Goal: Task Accomplishment & Management: Use online tool/utility

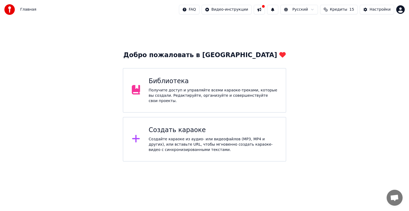
click at [227, 131] on div "Создать караоке" at bounding box center [213, 130] width 129 height 9
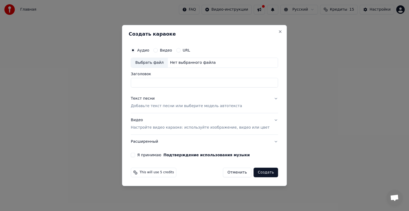
click at [152, 62] on div "Выбрать файл" at bounding box center [149, 63] width 37 height 10
drag, startPoint x: 195, startPoint y: 82, endPoint x: 131, endPoint y: 81, distance: 63.6
click at [131, 81] on div "**********" at bounding box center [204, 105] width 165 height 161
type input "**********"
click at [268, 100] on button "Текст песни Добавьте текст песни или выберите модель автотекста" at bounding box center [204, 102] width 147 height 21
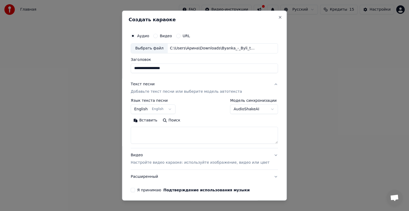
click at [169, 109] on button "English English" at bounding box center [153, 110] width 45 height 10
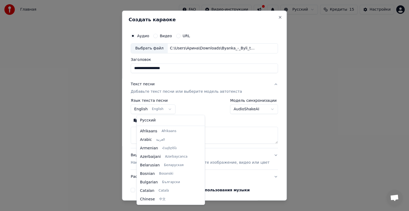
scroll to position [43, 0]
select select "**"
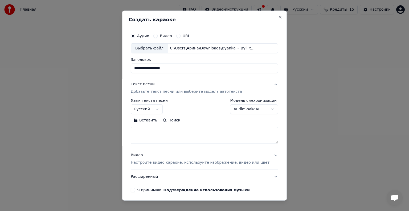
click at [148, 121] on button "Вставить" at bounding box center [145, 120] width 29 height 9
click at [195, 118] on button "Развернуть" at bounding box center [200, 120] width 34 height 9
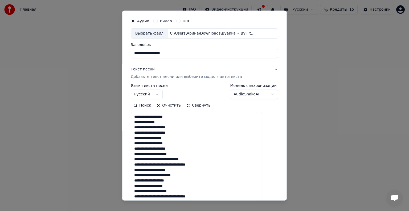
scroll to position [0, 0]
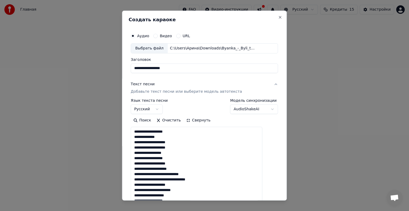
click at [188, 120] on button "Свернуть" at bounding box center [198, 120] width 30 height 9
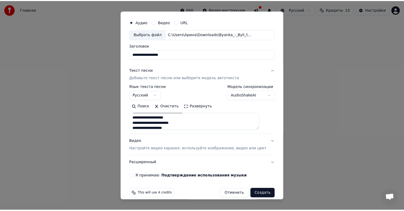
scroll to position [20, 0]
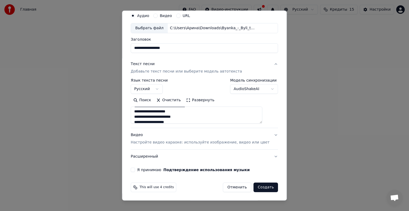
click at [135, 170] on button "Я принимаю Подтверждение использования музыки" at bounding box center [133, 170] width 4 height 4
click at [257, 188] on button "Создать" at bounding box center [265, 188] width 24 height 10
type textarea "**********"
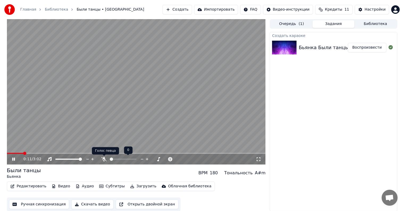
click at [104, 159] on icon at bounding box center [103, 159] width 5 height 4
click at [105, 159] on icon at bounding box center [103, 159] width 5 height 4
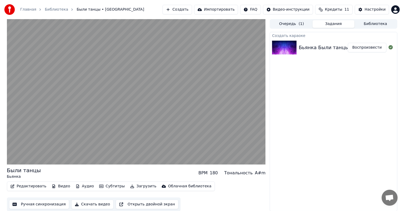
click at [290, 145] on div "Создать караоке Бьянка Были танцы Воспроизвести" at bounding box center [333, 122] width 127 height 180
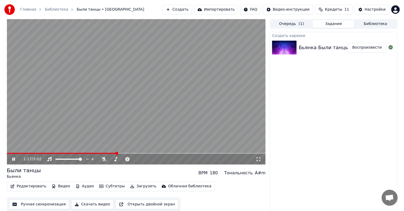
click at [15, 159] on icon at bounding box center [13, 159] width 3 height 3
click at [7, 155] on span at bounding box center [8, 153] width 3 height 3
click at [60, 187] on button "Видео" at bounding box center [61, 186] width 23 height 7
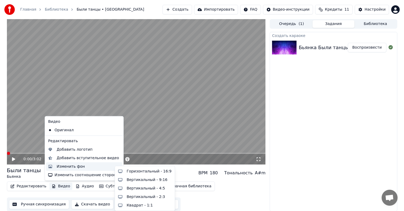
click at [72, 168] on div "Изменить фон" at bounding box center [71, 166] width 28 height 5
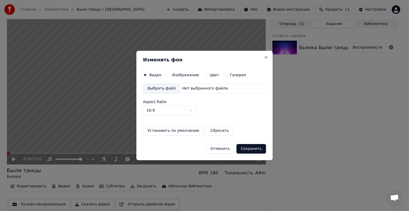
click at [157, 87] on div "Выбрать файл" at bounding box center [161, 89] width 37 height 10
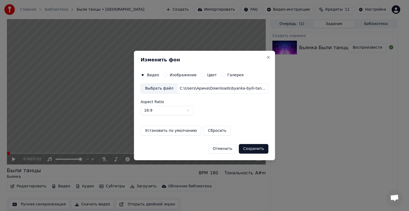
click at [247, 149] on button "Сохранить" at bounding box center [254, 149] width 30 height 10
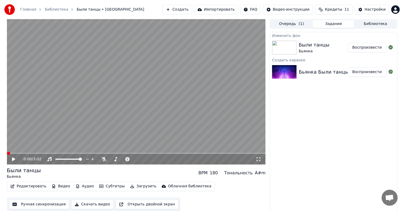
click at [369, 50] on button "Воспроизвести" at bounding box center [367, 48] width 39 height 10
click at [12, 158] on icon at bounding box center [17, 159] width 13 height 4
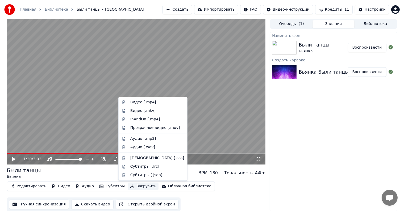
click at [133, 187] on button "Загрузить" at bounding box center [143, 186] width 31 height 7
click at [86, 205] on button "Скачать видео" at bounding box center [92, 205] width 42 height 10
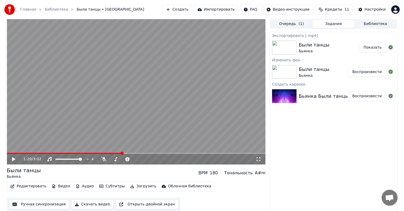
click at [366, 46] on button "Показать" at bounding box center [372, 48] width 27 height 10
click at [370, 48] on button "Показать" at bounding box center [372, 48] width 27 height 10
click at [192, 12] on button "Создать" at bounding box center [177, 10] width 29 height 10
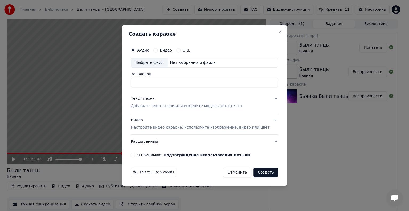
click at [264, 98] on button "Текст песни Добавьте текст песни или выберите модель автотекста" at bounding box center [204, 102] width 147 height 21
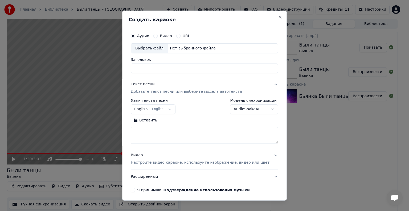
click at [161, 112] on button "English English" at bounding box center [153, 110] width 45 height 10
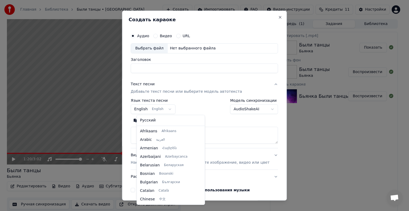
scroll to position [43, 0]
select select "**"
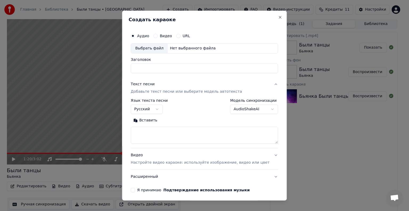
click at [147, 121] on button "Вставить" at bounding box center [145, 120] width 29 height 9
click at [176, 120] on button "Развернуть" at bounding box center [177, 120] width 34 height 9
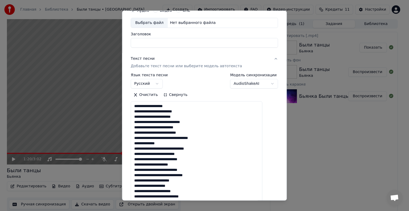
scroll to position [23, 0]
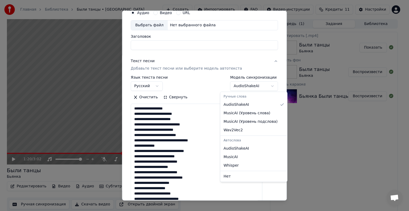
click at [261, 83] on body "Главная Библиотека Были танцы • Бьянка Создать Импортировать FAQ Видео-инструкц…" at bounding box center [202, 105] width 404 height 211
click at [200, 61] on body "Главная Библиотека Были танцы • Бьянка Создать Импортировать FAQ Видео-инструкц…" at bounding box center [202, 105] width 404 height 211
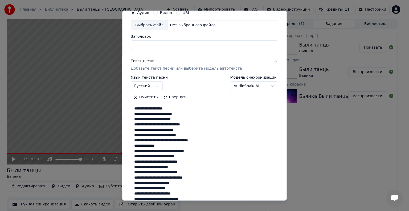
click at [155, 27] on div "Выбрать файл" at bounding box center [149, 25] width 37 height 10
type textarea "**********"
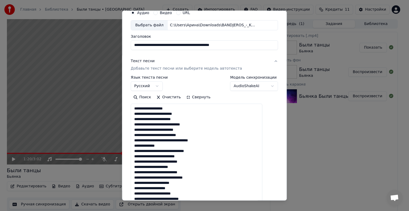
type input "**********"
drag, startPoint x: 256, startPoint y: 45, endPoint x: 113, endPoint y: 58, distance: 143.6
click at [113, 58] on body "Главная Библиотека Были танцы • Бьянка Создать Импортировать FAQ Видео-инструкц…" at bounding box center [202, 105] width 404 height 211
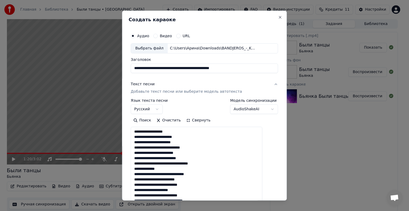
paste textarea "**********"
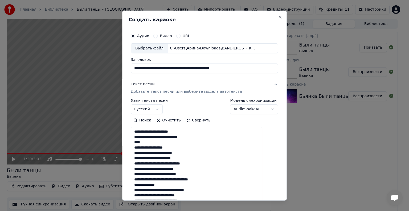
drag, startPoint x: 185, startPoint y: 143, endPoint x: 131, endPoint y: 143, distance: 54.3
click at [131, 143] on div "**********" at bounding box center [204, 106] width 165 height 190
drag, startPoint x: 185, startPoint y: 133, endPoint x: 127, endPoint y: 131, distance: 58.0
click at [127, 131] on body "Главная Библиотека Были танцы • Бьянка Создать Импортировать FAQ Видео-инструкц…" at bounding box center [202, 105] width 404 height 211
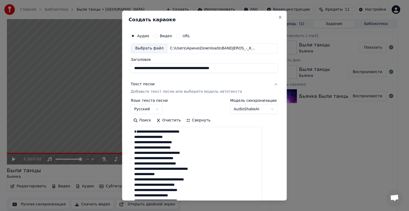
type textarea "**********"
drag, startPoint x: 248, startPoint y: 66, endPoint x: 129, endPoint y: 68, distance: 118.4
click at [129, 68] on div "**********" at bounding box center [204, 106] width 165 height 190
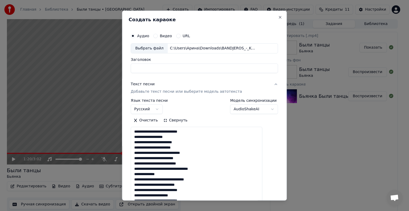
paste input "*********"
click at [158, 68] on input "*********" at bounding box center [204, 69] width 147 height 10
drag, startPoint x: 159, startPoint y: 69, endPoint x: 137, endPoint y: 68, distance: 22.1
click at [137, 68] on input "*********" at bounding box center [204, 69] width 147 height 10
click at [169, 70] on input "*********" at bounding box center [204, 69] width 147 height 10
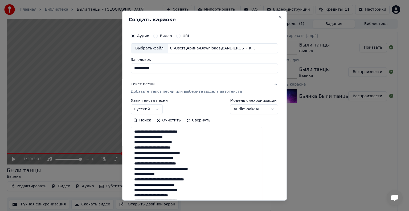
paste input "**********"
type input "**********"
click at [197, 121] on button "Свернуть" at bounding box center [198, 120] width 30 height 9
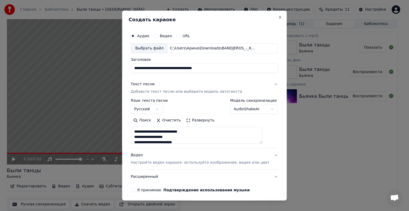
scroll to position [20, 0]
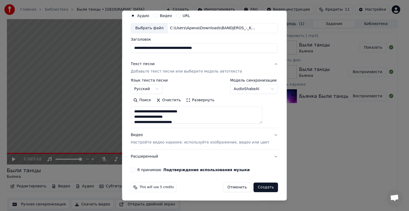
click at [135, 170] on button "Я принимаю Подтверждение использования музыки" at bounding box center [133, 170] width 4 height 4
click at [262, 190] on button "Создать" at bounding box center [265, 188] width 24 height 10
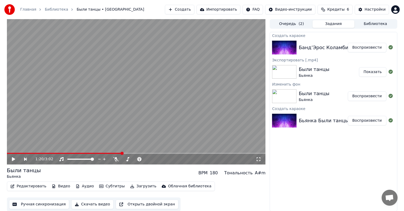
click at [379, 47] on button "Воспроизвести" at bounding box center [367, 48] width 39 height 10
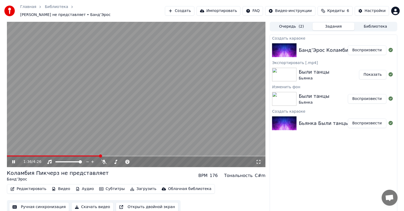
click at [13, 161] on icon at bounding box center [17, 162] width 13 height 4
click at [59, 187] on button "Видео" at bounding box center [61, 189] width 23 height 7
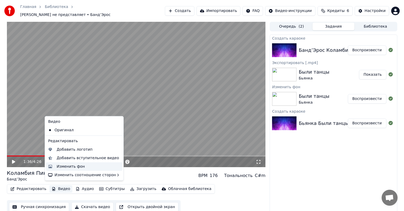
click at [71, 170] on div "Изменить фон" at bounding box center [84, 167] width 76 height 9
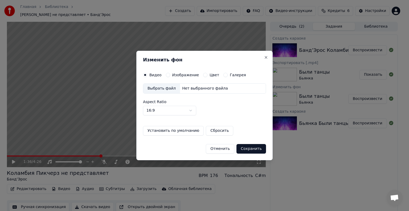
click at [159, 87] on div "Выбрать файл" at bounding box center [161, 89] width 37 height 10
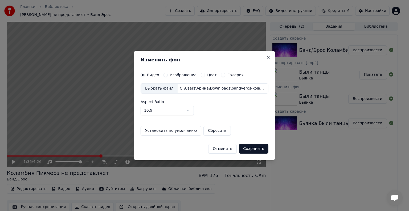
click at [253, 149] on button "Сохранить" at bounding box center [254, 149] width 30 height 10
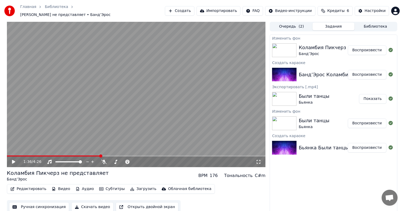
click at [361, 46] on button "Воспроизвести" at bounding box center [367, 51] width 39 height 10
click at [370, 72] on button "Воспроизвести" at bounding box center [367, 75] width 39 height 10
click at [368, 49] on button "Воспроизвести" at bounding box center [367, 51] width 39 height 10
click at [377, 46] on button "Воспроизвести" at bounding box center [367, 51] width 39 height 10
click at [379, 49] on button "Воспроизвести" at bounding box center [367, 51] width 39 height 10
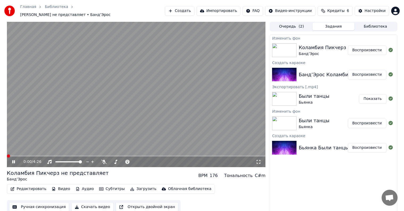
click at [374, 74] on button "Воспроизвести" at bounding box center [367, 75] width 39 height 10
click at [376, 96] on button "Показать" at bounding box center [372, 99] width 27 height 10
click at [369, 48] on button "Воспроизвести" at bounding box center [367, 51] width 39 height 10
click at [300, 24] on span "( 2 )" at bounding box center [301, 26] width 5 height 5
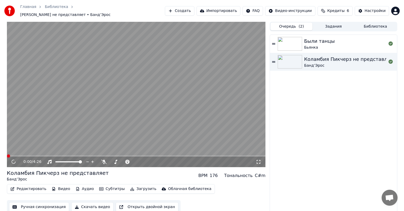
click at [332, 25] on button "Задания" at bounding box center [334, 27] width 42 height 8
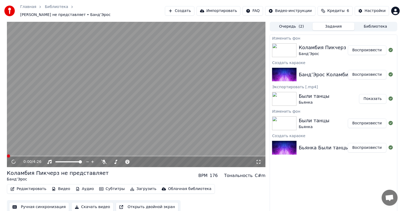
click at [360, 49] on button "Воспроизвести" at bounding box center [367, 51] width 39 height 10
click at [18, 156] on span at bounding box center [136, 156] width 259 height 1
click at [13, 162] on icon at bounding box center [13, 162] width 6 height 7
click at [194, 7] on button "Создать" at bounding box center [179, 11] width 29 height 10
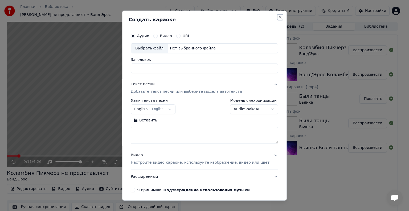
click at [278, 18] on button "Close" at bounding box center [280, 17] width 4 height 4
select select
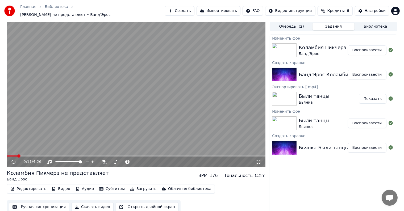
click at [362, 73] on button "Воспроизвести" at bounding box center [367, 75] width 39 height 10
click at [358, 47] on button "Воспроизвести" at bounding box center [367, 51] width 39 height 10
click at [363, 49] on button "Воспроизвести" at bounding box center [367, 51] width 39 height 10
click at [32, 156] on span at bounding box center [136, 156] width 259 height 1
click at [91, 204] on button "Скачать видео" at bounding box center [92, 208] width 42 height 10
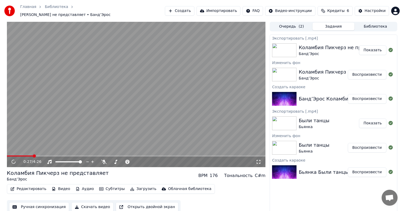
click at [372, 49] on button "Показать" at bounding box center [372, 51] width 27 height 10
click at [194, 11] on button "Создать" at bounding box center [179, 11] width 29 height 10
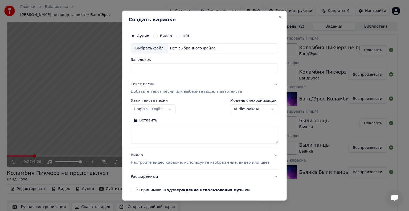
click at [168, 93] on p "Добавьте текст песни или выберите модель автотекста" at bounding box center [186, 91] width 111 height 5
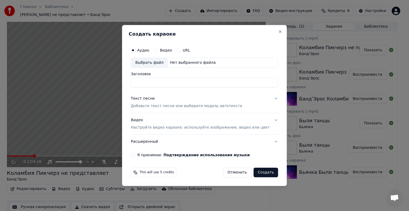
click at [181, 108] on p "Добавьте текст песни или выберите модель автотекста" at bounding box center [186, 106] width 111 height 5
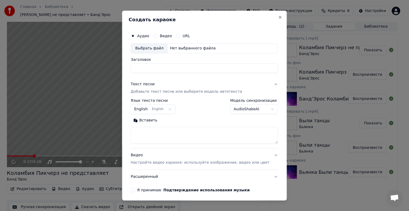
click at [169, 110] on button "English English" at bounding box center [153, 110] width 45 height 10
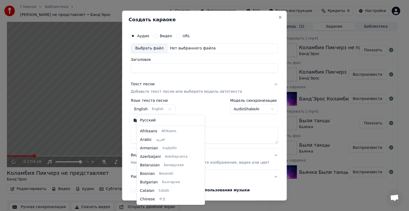
scroll to position [43, 0]
select select "**"
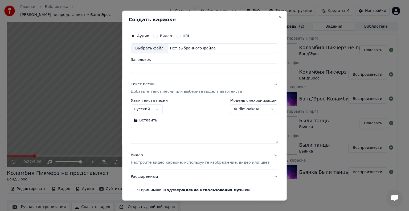
click at [153, 120] on button "Вставить" at bounding box center [145, 120] width 29 height 9
click at [186, 121] on button "Развернуть" at bounding box center [177, 120] width 34 height 9
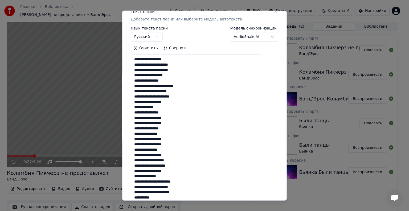
scroll to position [80, 0]
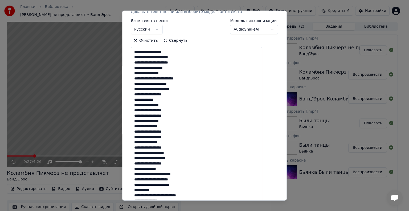
click at [168, 99] on textarea at bounding box center [196, 214] width 131 height 334
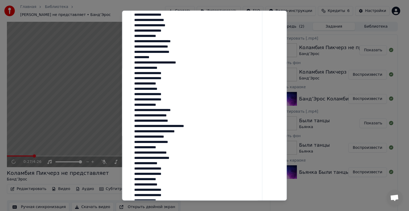
scroll to position [337, 0]
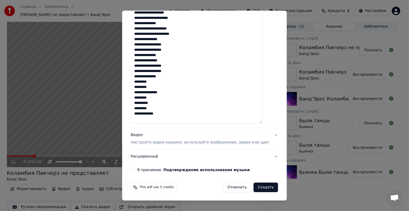
type textarea "**********"
click at [135, 170] on button "Я принимаю Подтверждение использования музыки" at bounding box center [133, 170] width 4 height 4
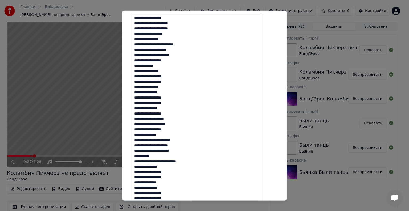
scroll to position [0, 0]
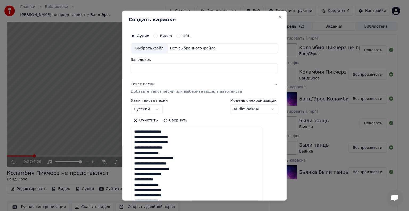
click at [158, 48] on div "Выбрать файл" at bounding box center [149, 49] width 37 height 10
drag, startPoint x: 149, startPoint y: 68, endPoint x: 218, endPoint y: 64, distance: 69.1
click at [218, 64] on input "**********" at bounding box center [204, 69] width 147 height 10
click at [150, 68] on input "**********" at bounding box center [204, 69] width 147 height 10
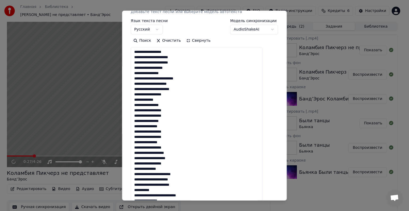
type input "**********"
click at [197, 41] on button "Свернуть" at bounding box center [198, 40] width 30 height 9
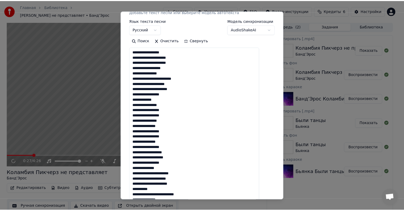
scroll to position [20, 0]
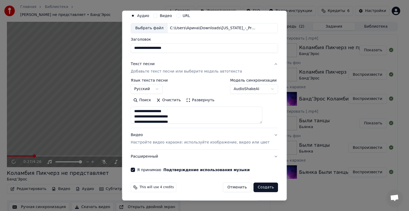
click at [258, 190] on button "Создать" at bounding box center [265, 188] width 24 height 10
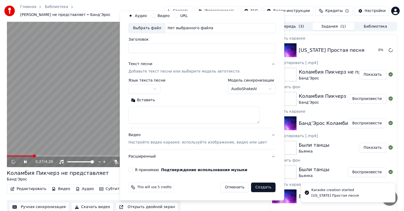
scroll to position [0, 0]
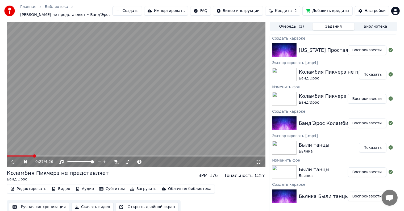
click at [306, 51] on div "[US_STATE] Простая песня" at bounding box center [332, 50] width 66 height 7
click at [358, 50] on button "Воспроизвести" at bounding box center [367, 51] width 39 height 10
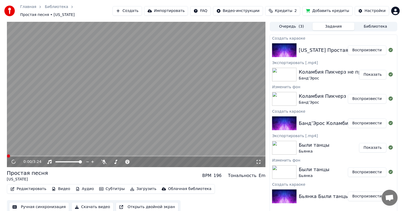
click at [13, 161] on icon at bounding box center [13, 162] width 7 height 7
click at [172, 123] on video at bounding box center [136, 95] width 259 height 146
click at [324, 68] on div "Коламбия Пикчерз не представляет" at bounding box center [345, 71] width 92 height 7
click at [374, 72] on button "Показать" at bounding box center [372, 75] width 27 height 10
click at [373, 94] on button "Воспроизвести" at bounding box center [367, 99] width 39 height 10
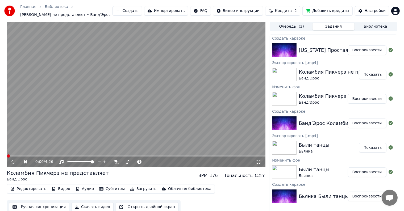
click at [363, 53] on button "Воспроизвести" at bounding box center [367, 51] width 39 height 10
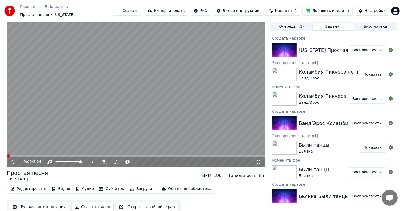
click at [58, 188] on button "Видео" at bounding box center [61, 189] width 23 height 7
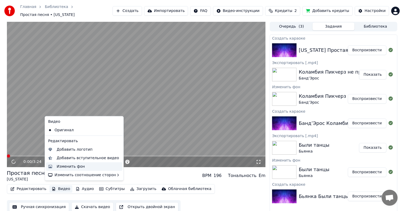
click at [68, 165] on div "Изменить фон" at bounding box center [71, 166] width 28 height 5
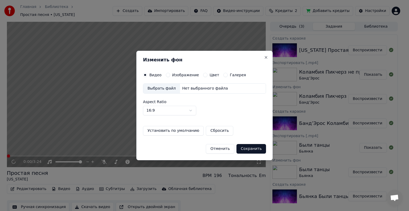
click at [170, 75] on div "Изображение" at bounding box center [182, 75] width 33 height 4
click at [168, 76] on button "Изображение" at bounding box center [168, 75] width 4 height 4
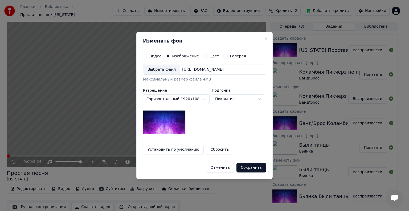
click at [167, 68] on div "Выбрать файл" at bounding box center [161, 70] width 37 height 10
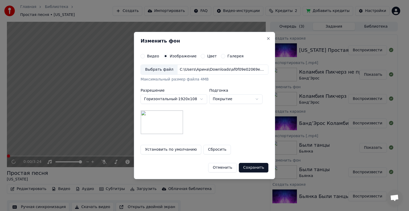
click at [257, 170] on button "Сохранить" at bounding box center [254, 168] width 30 height 10
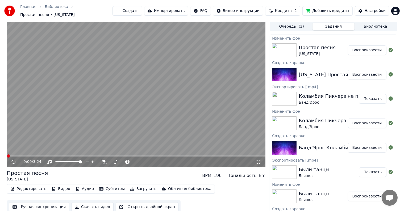
click at [363, 48] on button "Воспроизвести" at bounding box center [367, 51] width 39 height 10
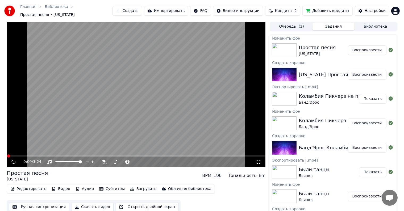
click at [81, 205] on button "Скачать видео" at bounding box center [92, 208] width 42 height 10
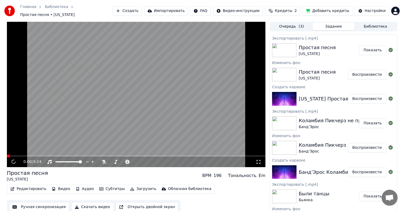
click at [364, 46] on button "Показать" at bounding box center [372, 51] width 27 height 10
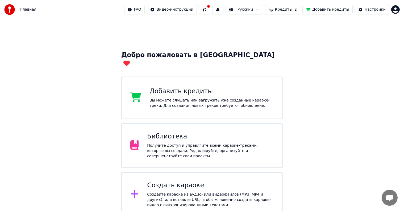
click at [217, 123] on div "Библиотека Получите доступ и управляйте всеми караоке-треками, которые вы созда…" at bounding box center [202, 145] width 162 height 45
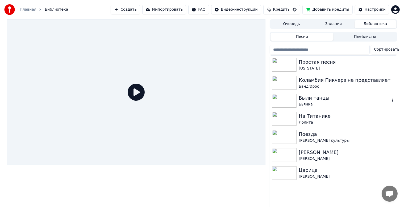
click at [303, 100] on div "Были танцы" at bounding box center [344, 97] width 91 height 7
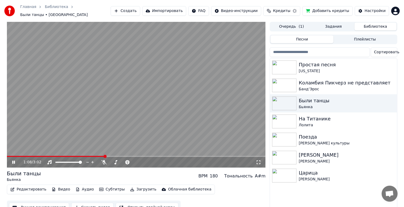
click at [13, 160] on icon at bounding box center [13, 161] width 3 height 3
click at [28, 186] on button "Редактировать" at bounding box center [28, 189] width 40 height 7
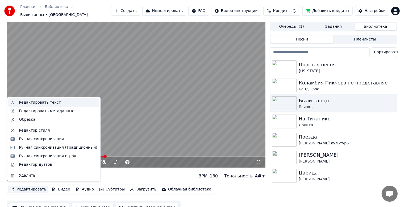
click at [51, 100] on div "Редактировать текст" at bounding box center [40, 102] width 42 height 5
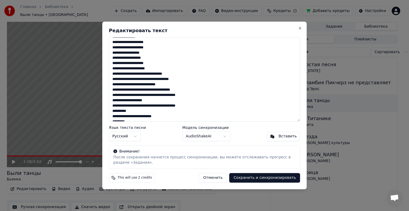
scroll to position [106, 0]
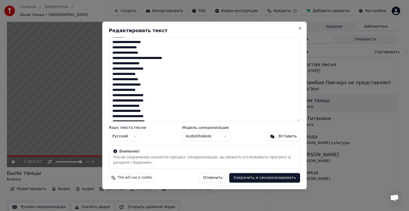
click at [145, 57] on textarea at bounding box center [204, 79] width 191 height 84
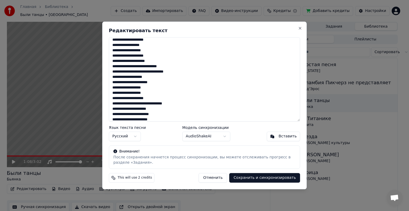
scroll to position [27, 0]
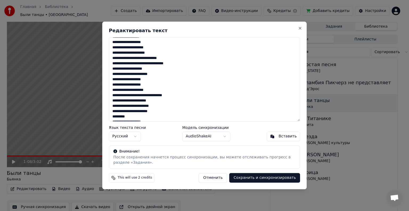
click at [139, 96] on textarea at bounding box center [204, 79] width 191 height 84
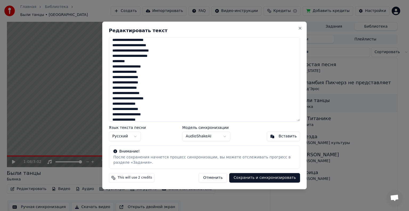
scroll to position [61, 0]
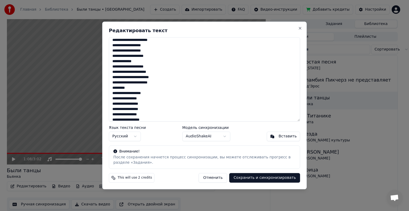
drag, startPoint x: 133, startPoint y: 89, endPoint x: 112, endPoint y: 87, distance: 21.6
click at [112, 87] on textarea at bounding box center [204, 79] width 191 height 84
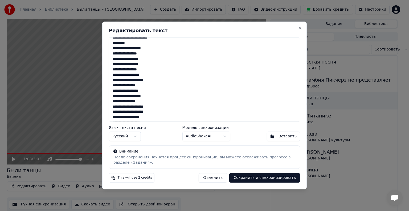
scroll to position [114, 0]
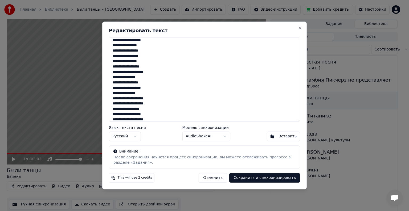
click at [114, 62] on textarea at bounding box center [204, 79] width 191 height 84
click at [154, 56] on textarea at bounding box center [204, 79] width 191 height 84
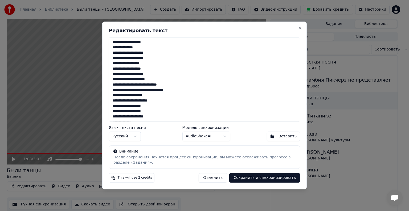
scroll to position [27, 0]
click at [151, 78] on textarea at bounding box center [204, 79] width 191 height 84
click at [114, 85] on textarea at bounding box center [204, 79] width 191 height 84
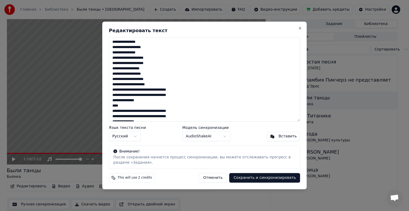
scroll to position [420, 0]
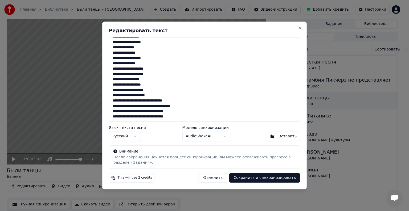
type textarea "**********"
click at [245, 180] on button "Сохранить и синхронизировать" at bounding box center [264, 179] width 71 height 10
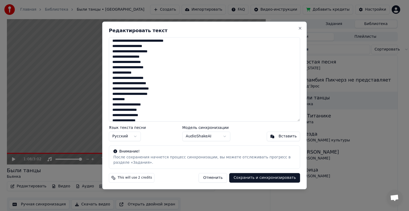
scroll to position [0, 0]
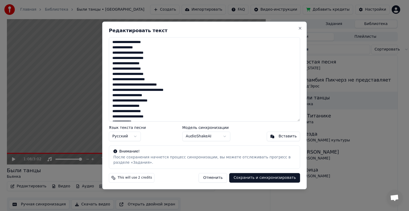
click at [283, 179] on button "Сохранить и синхронизировать" at bounding box center [264, 179] width 71 height 10
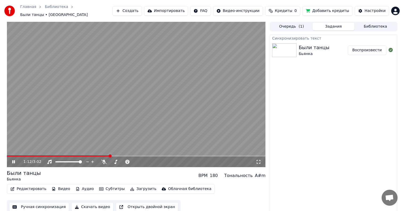
click at [15, 160] on icon at bounding box center [13, 161] width 3 height 3
click at [7, 155] on span at bounding box center [8, 156] width 3 height 3
click at [15, 160] on icon at bounding box center [17, 162] width 13 height 4
click at [13, 160] on icon at bounding box center [17, 162] width 13 height 4
click at [383, 8] on div "Настройки" at bounding box center [375, 10] width 21 height 5
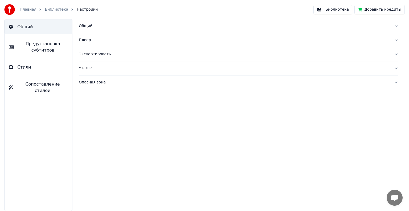
click at [26, 10] on link "Главная" at bounding box center [28, 9] width 16 height 5
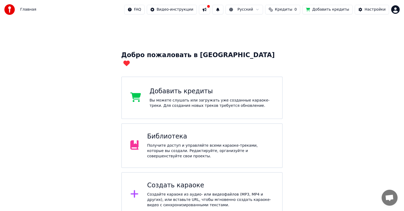
click at [396, 12] on html "Главная FAQ Видео-инструкции Русский Кредиты 0 Добавить кредиты Настройки Добро…" at bounding box center [202, 134] width 404 height 269
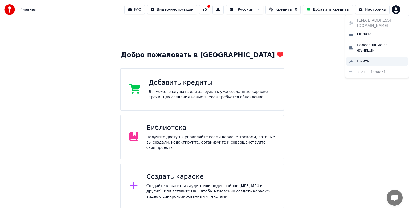
click at [389, 57] on div "Выйти" at bounding box center [376, 61] width 61 height 9
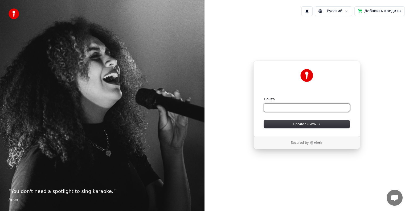
click at [278, 106] on input "Почта" at bounding box center [307, 108] width 86 height 8
click at [297, 123] on span "Продолжить" at bounding box center [307, 124] width 28 height 5
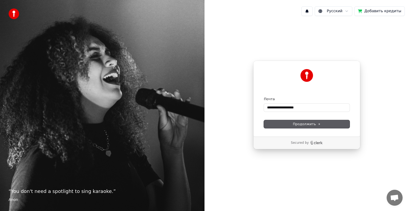
type input "**********"
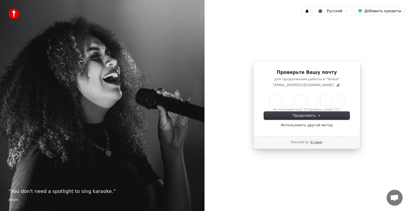
click at [274, 100] on input "Enter verification code" at bounding box center [306, 101] width 75 height 10
type input "******"
